Goal: Complete application form

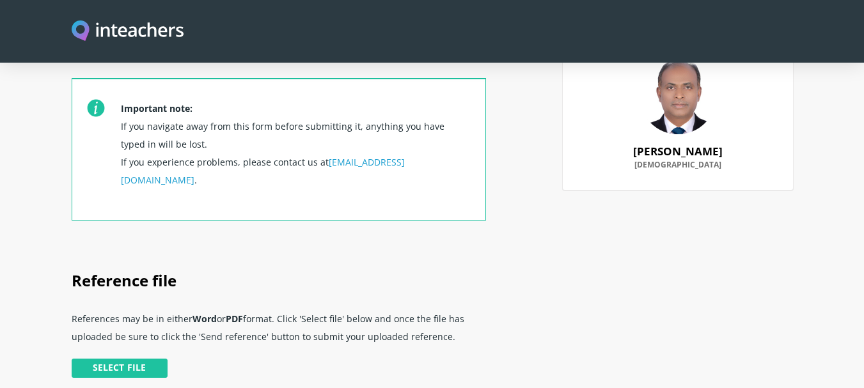
scroll to position [192, 0]
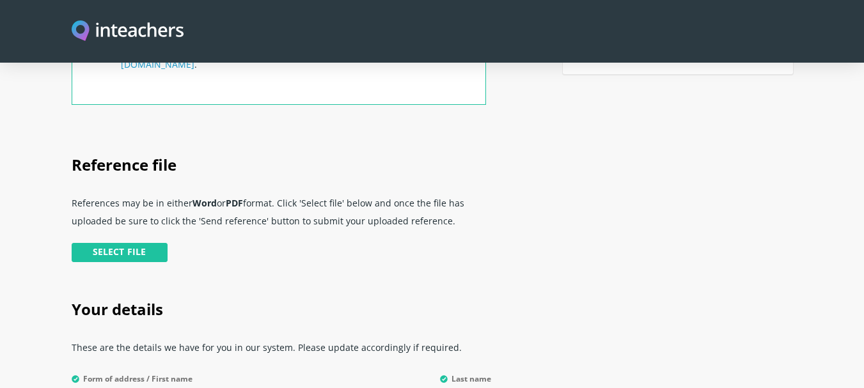
scroll to position [256, 0]
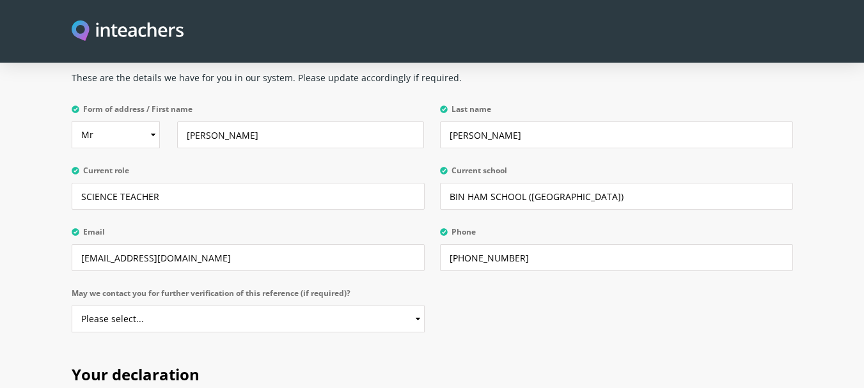
scroll to position [576, 0]
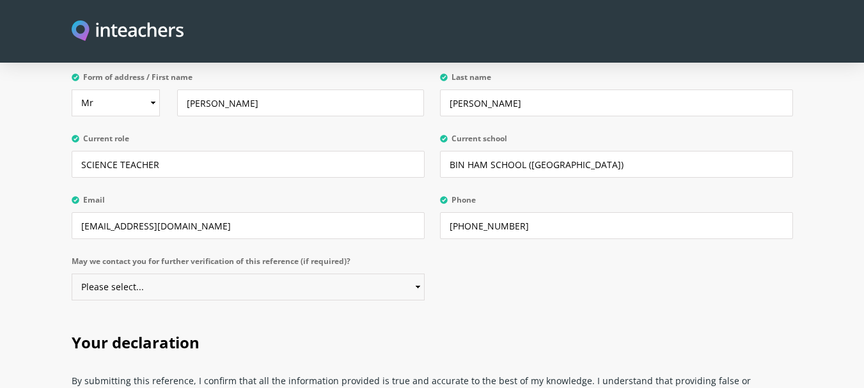
click at [202, 274] on select "Please select... Yes No" at bounding box center [248, 287] width 353 height 27
select select "Yes"
click at [72, 274] on select "Please select... Yes No" at bounding box center [248, 287] width 353 height 27
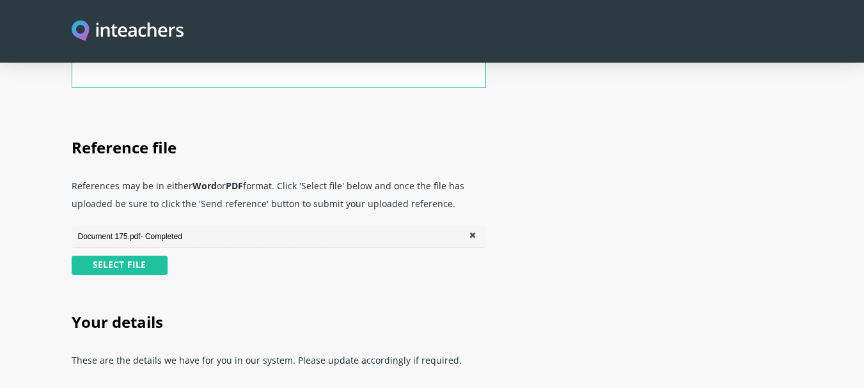
scroll to position [256, 0]
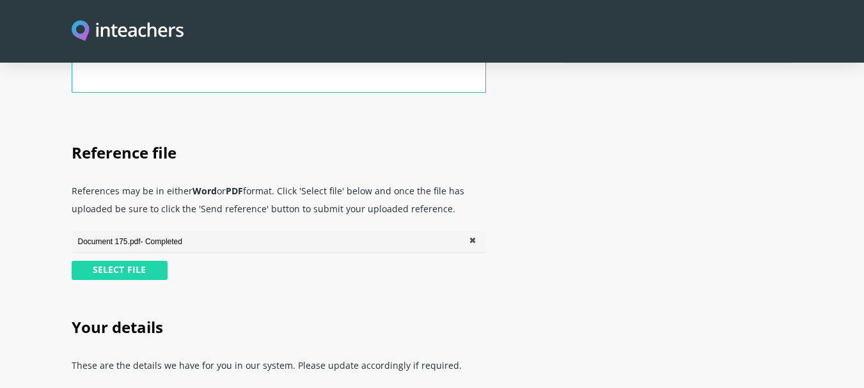
drag, startPoint x: 143, startPoint y: 252, endPoint x: 130, endPoint y: 250, distance: 13.6
click at [475, 237] on link "X" at bounding box center [475, 242] width 10 height 10
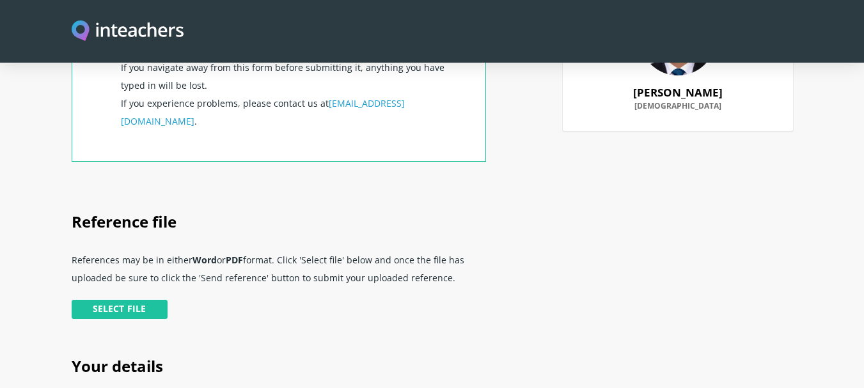
scroll to position [192, 0]
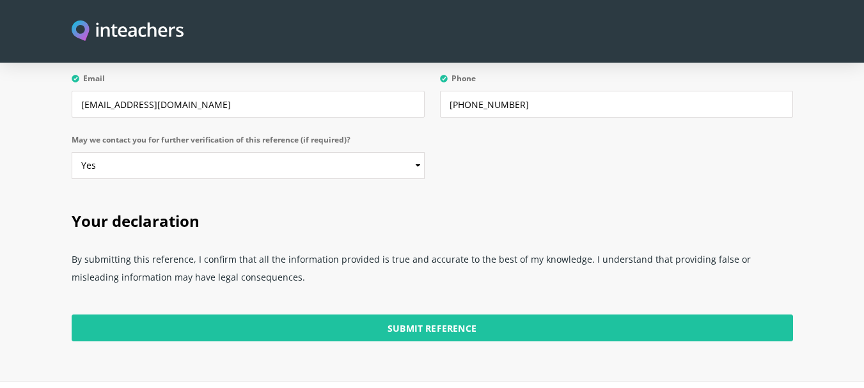
scroll to position [699, 0]
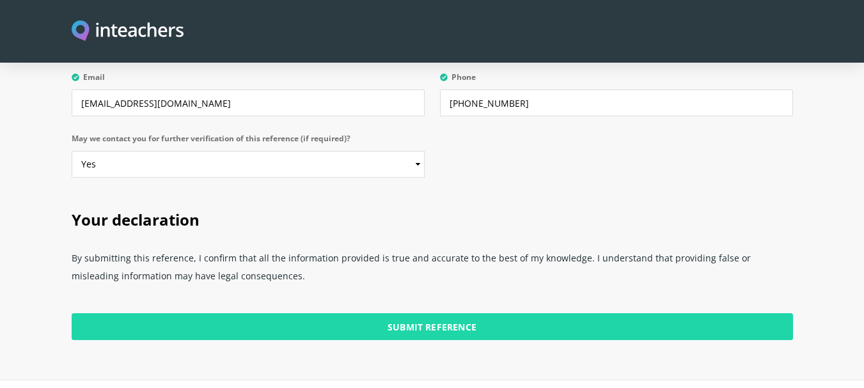
click at [401, 314] on input "Submit Reference" at bounding box center [433, 327] width 722 height 27
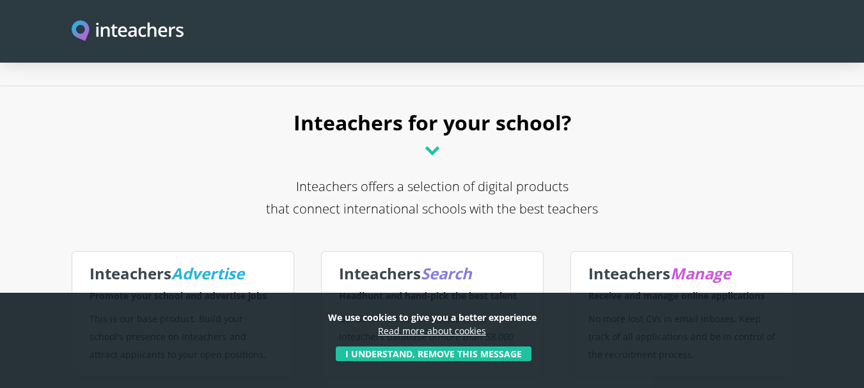
scroll to position [256, 0]
